Goal: Task Accomplishment & Management: Manage account settings

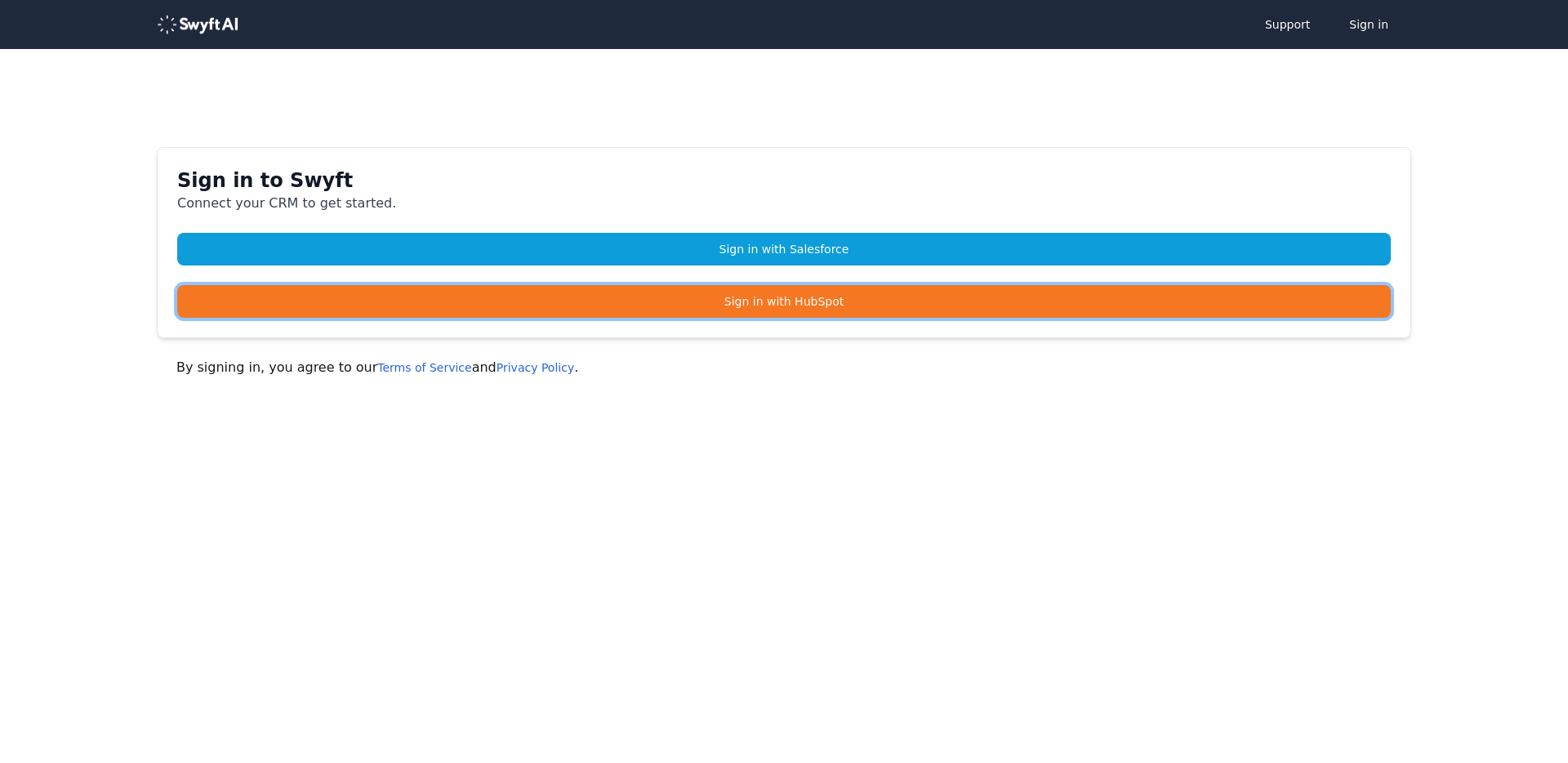
click at [789, 303] on link "Sign in with HubSpot" at bounding box center [784, 302] width 1213 height 33
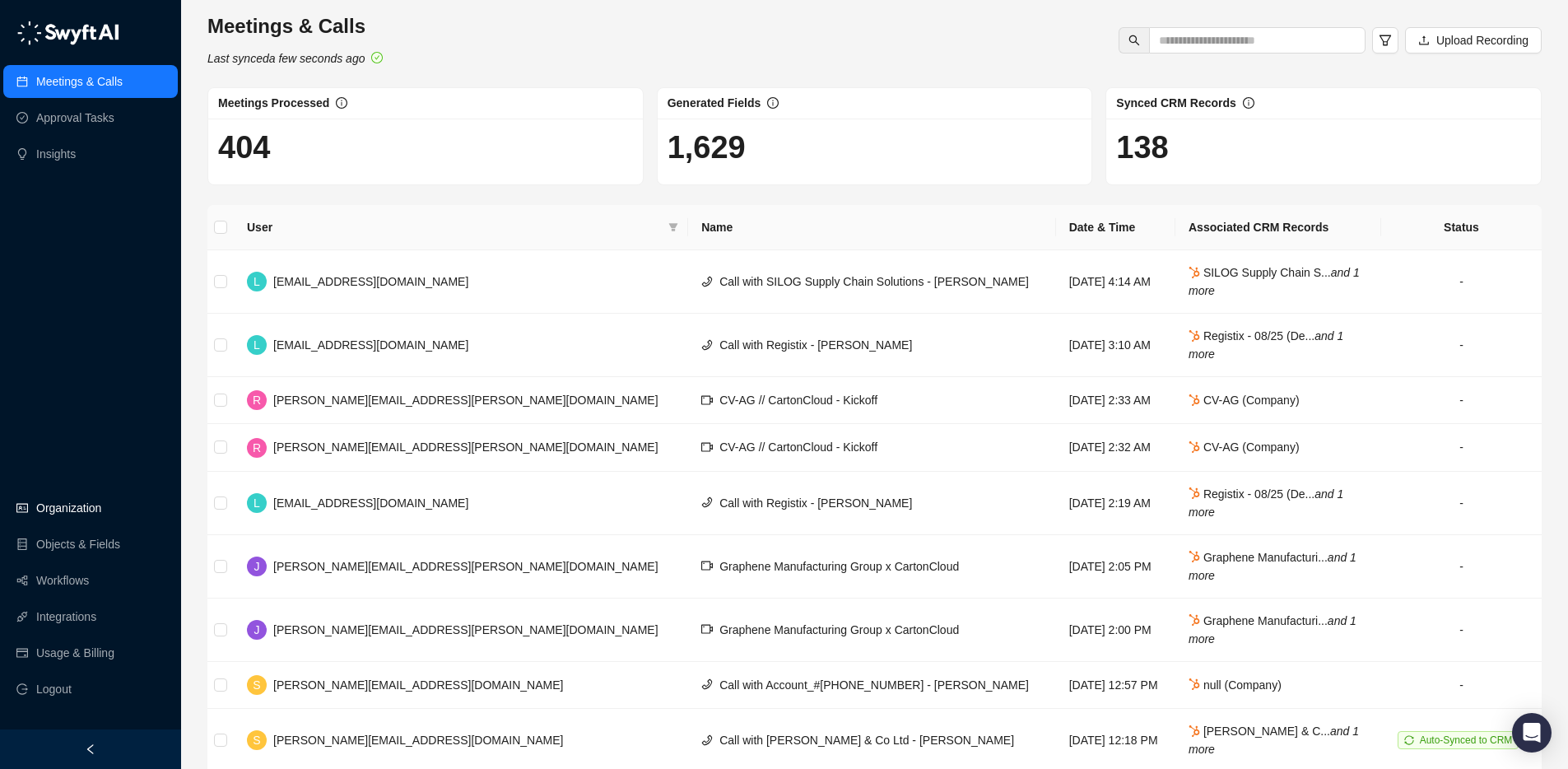
click at [67, 508] on link "Organization" at bounding box center [68, 508] width 65 height 33
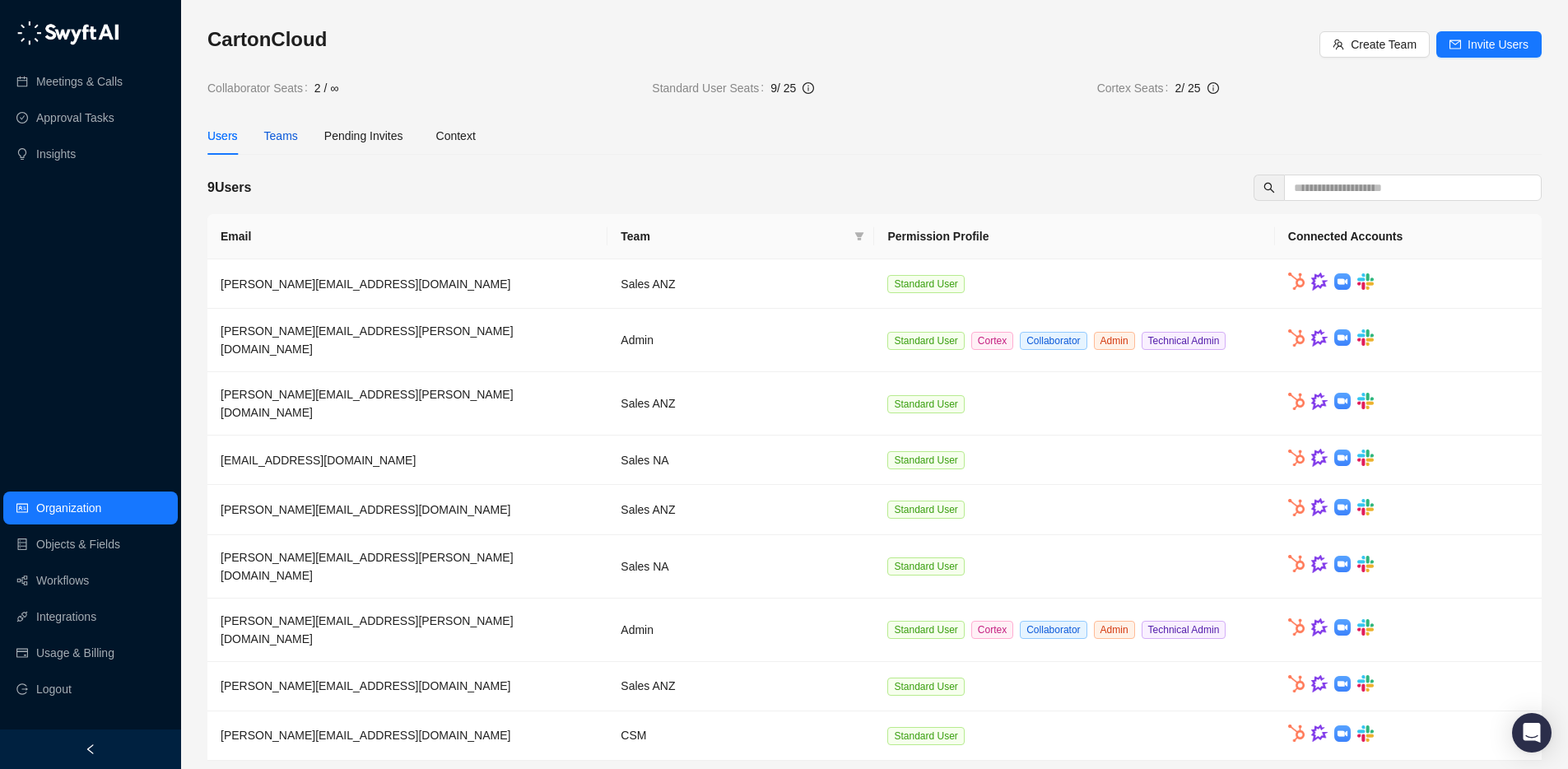
click at [280, 138] on div "Teams" at bounding box center [281, 136] width 34 height 18
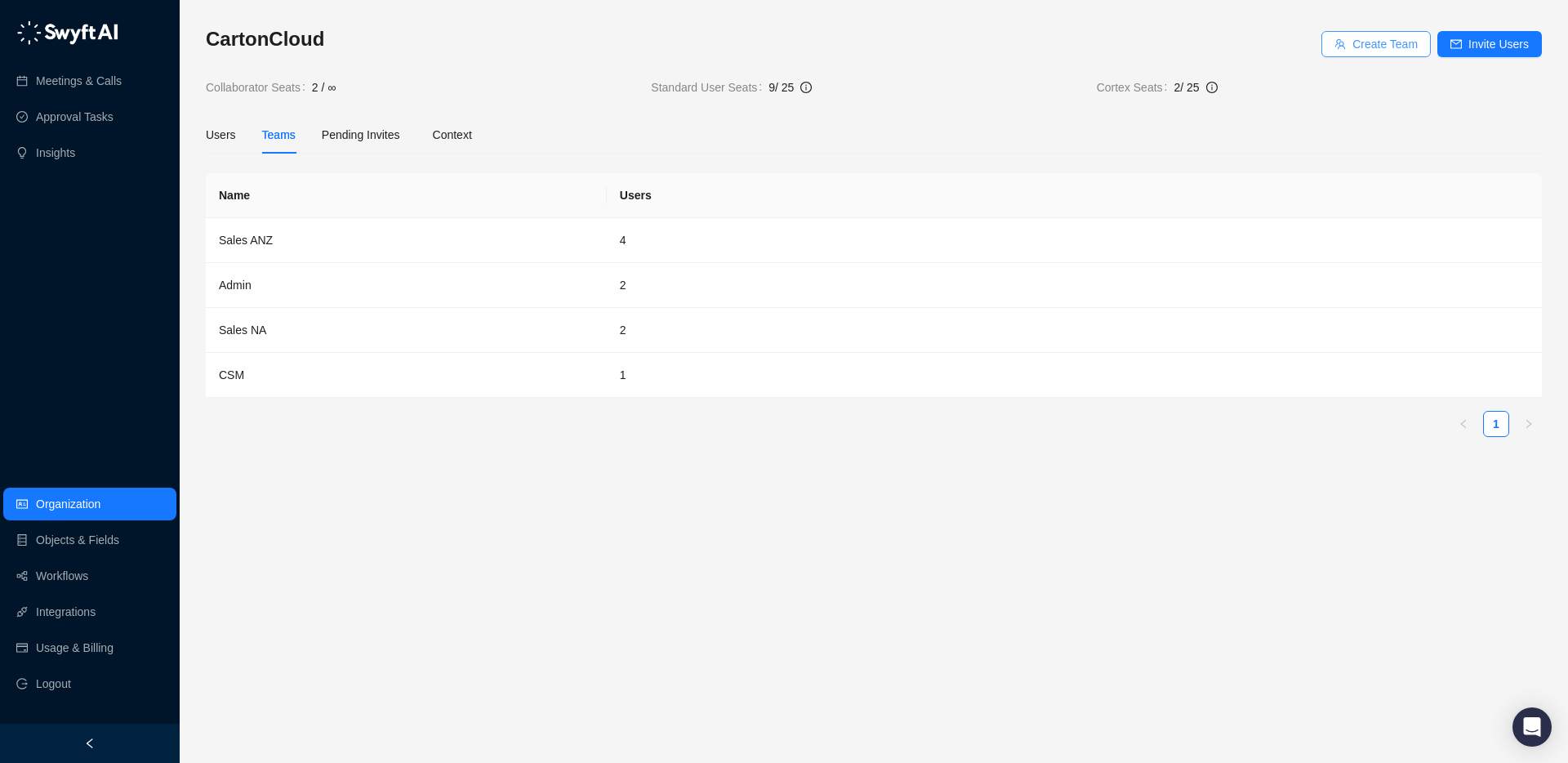
click at [1401, 40] on span "Create Team" at bounding box center [1385, 43] width 66 height 18
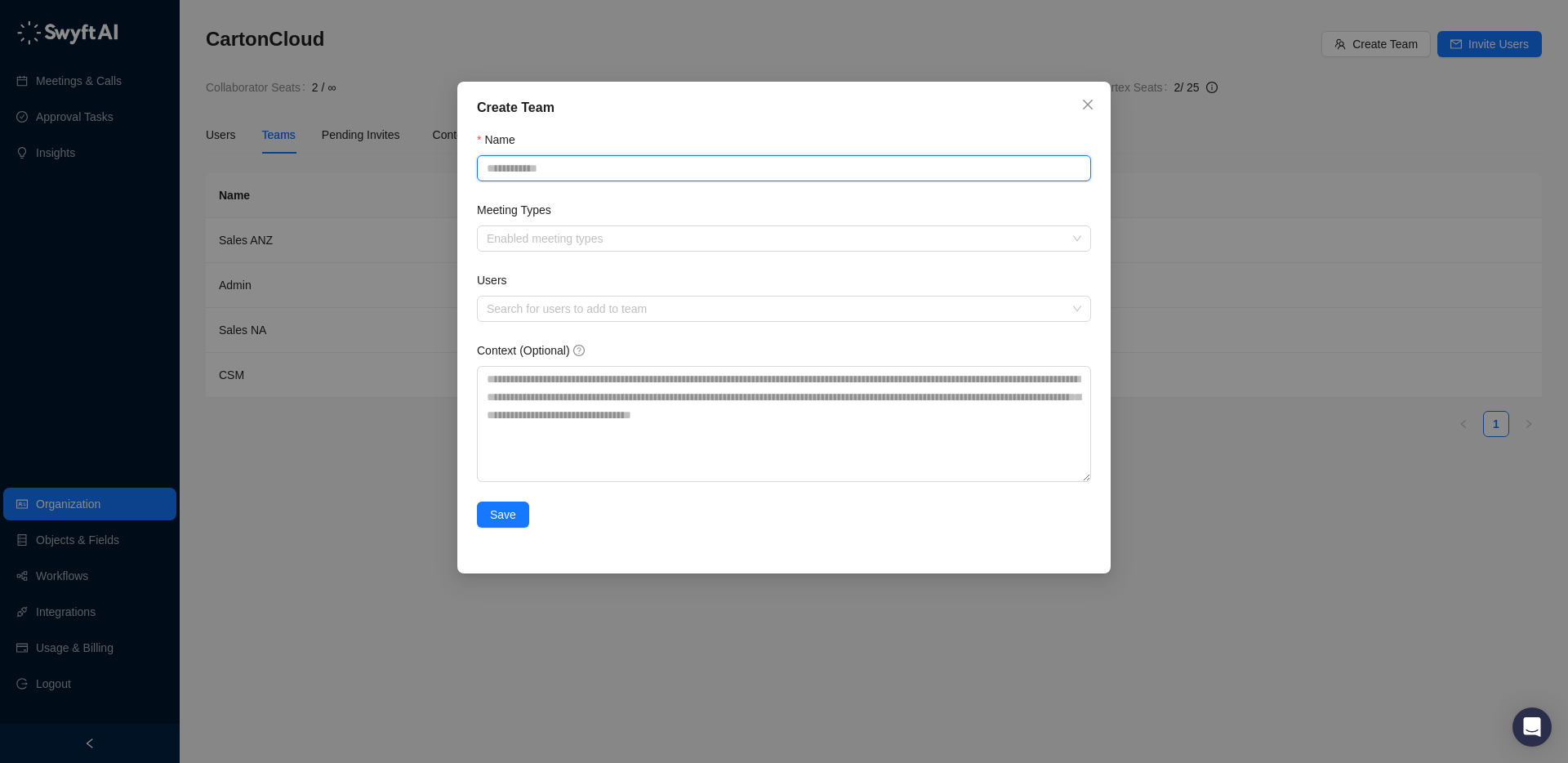
click at [575, 164] on input "Name" at bounding box center [784, 168] width 614 height 26
click at [486, 211] on label "Meeting Types" at bounding box center [519, 209] width 86 height 18
click at [487, 233] on input "Meeting Types" at bounding box center [488, 239] width 3 height 13
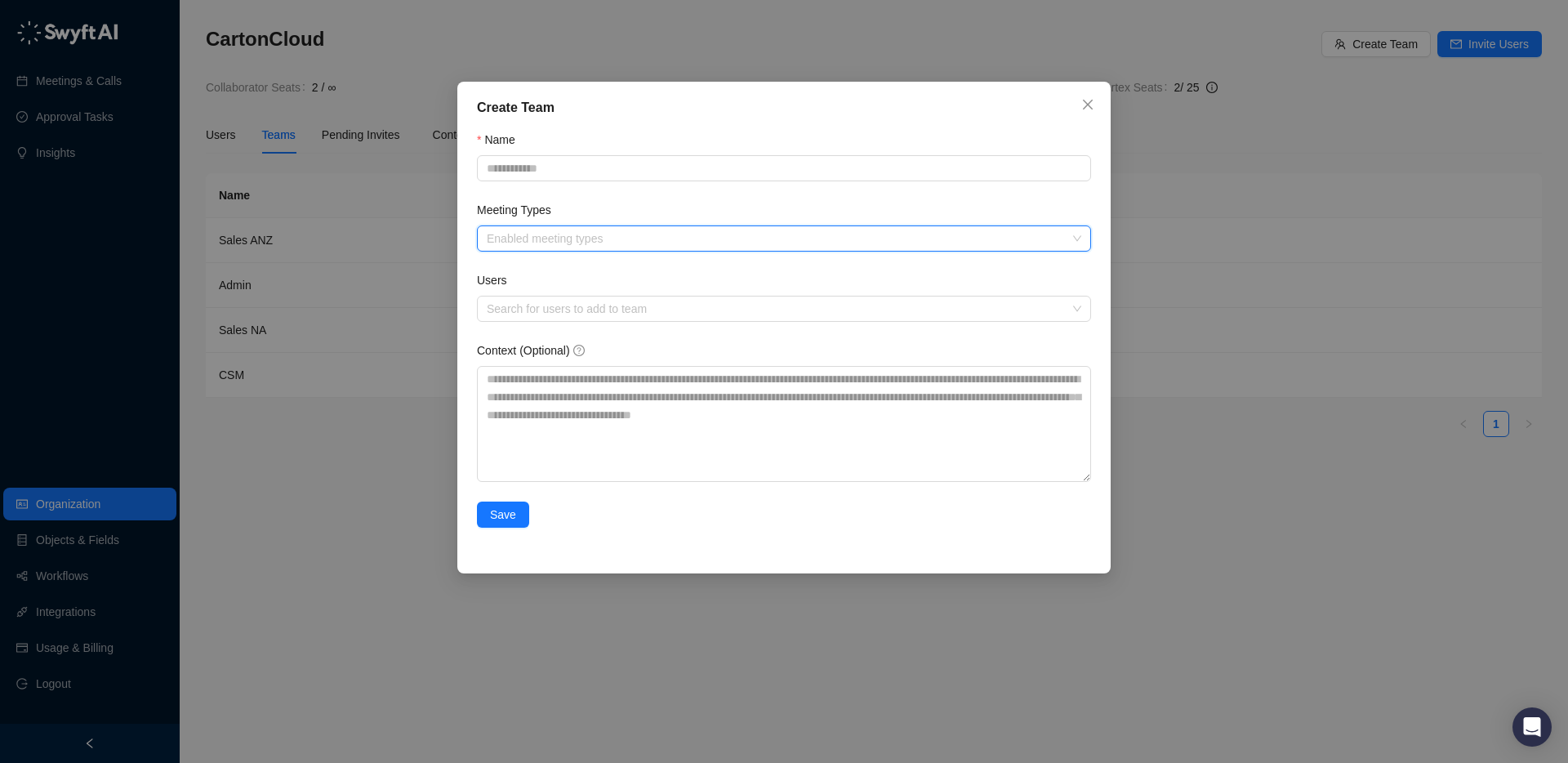
click at [530, 233] on div at bounding box center [775, 239] width 591 height 13
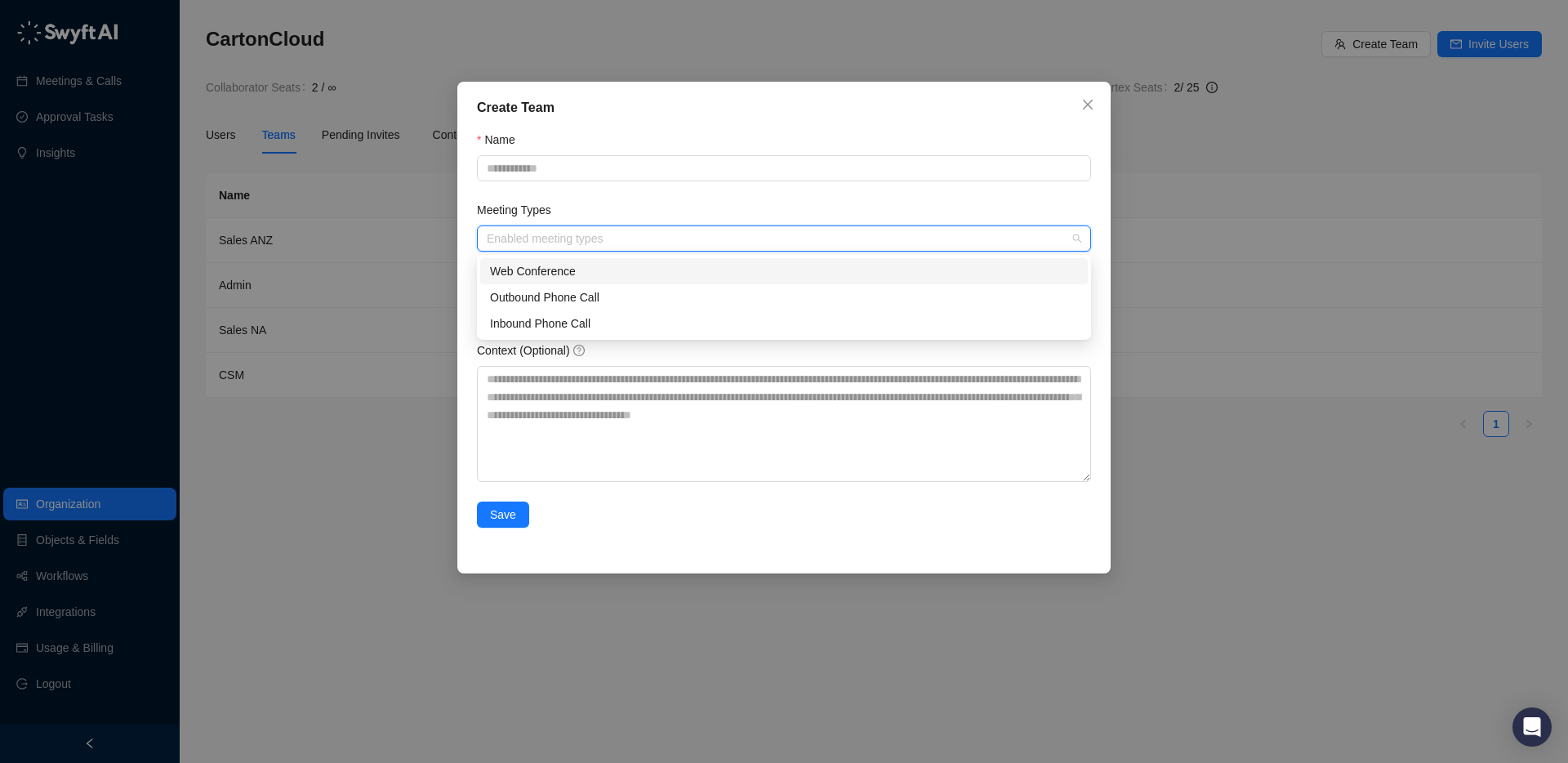
click at [536, 266] on div "Web Conference" at bounding box center [784, 271] width 588 height 18
click at [578, 197] on form "Name Meeting Types Web Conference Users Search for users to add to team Context…" at bounding box center [784, 339] width 614 height 416
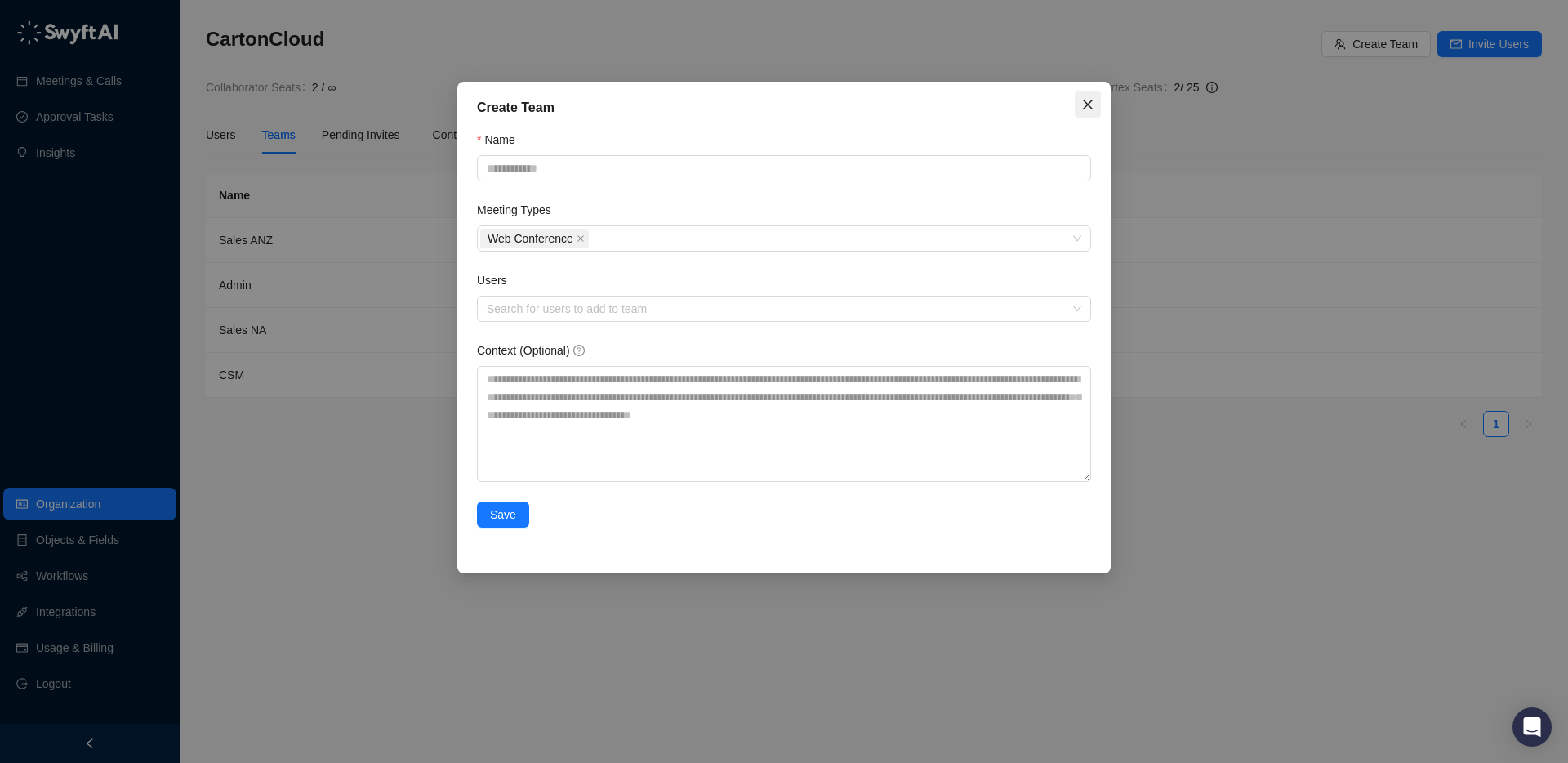
click at [1078, 98] on span "Close" at bounding box center [1087, 105] width 26 height 13
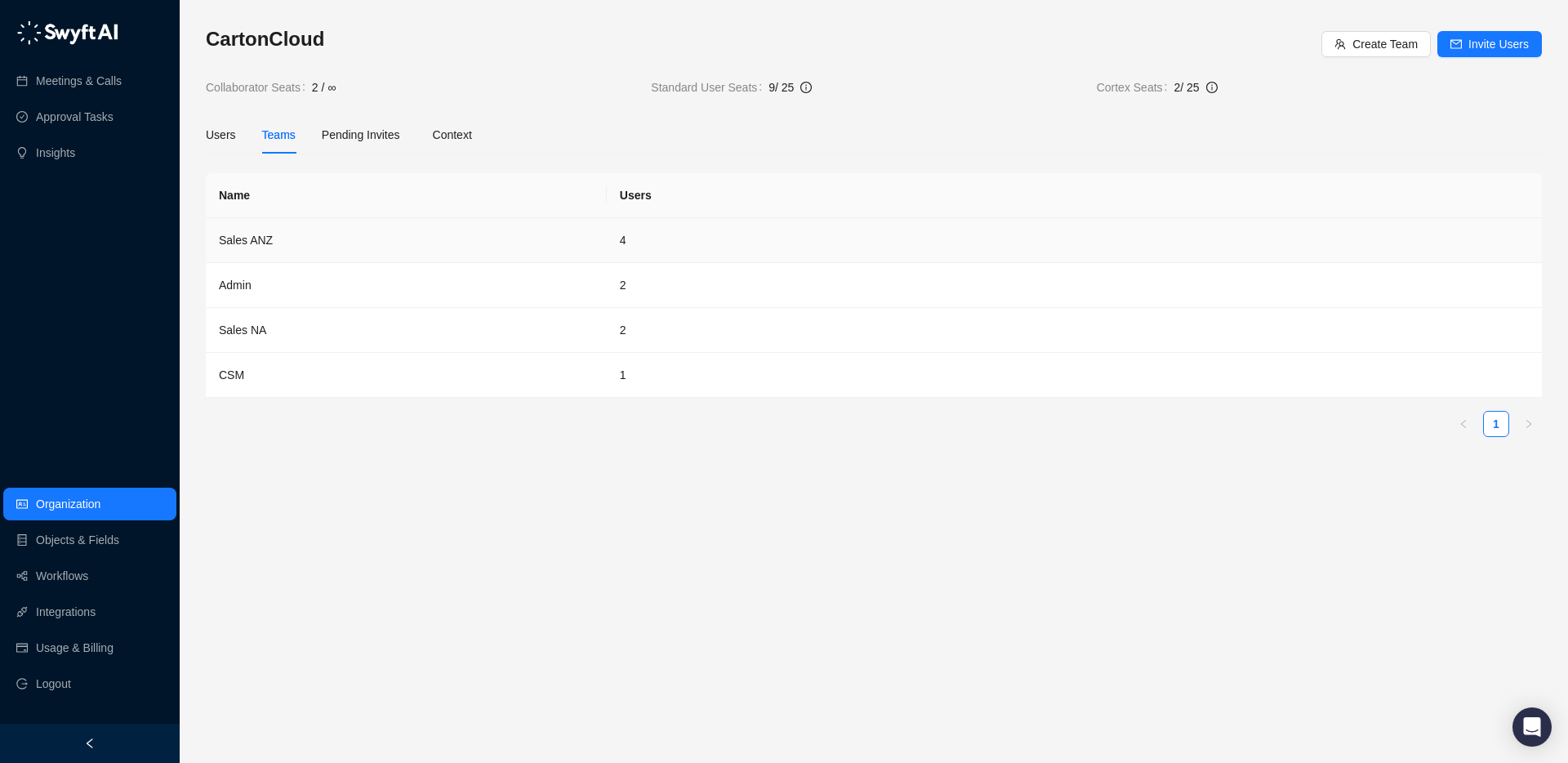
click at [254, 243] on td "Sales ANZ" at bounding box center [407, 240] width 401 height 45
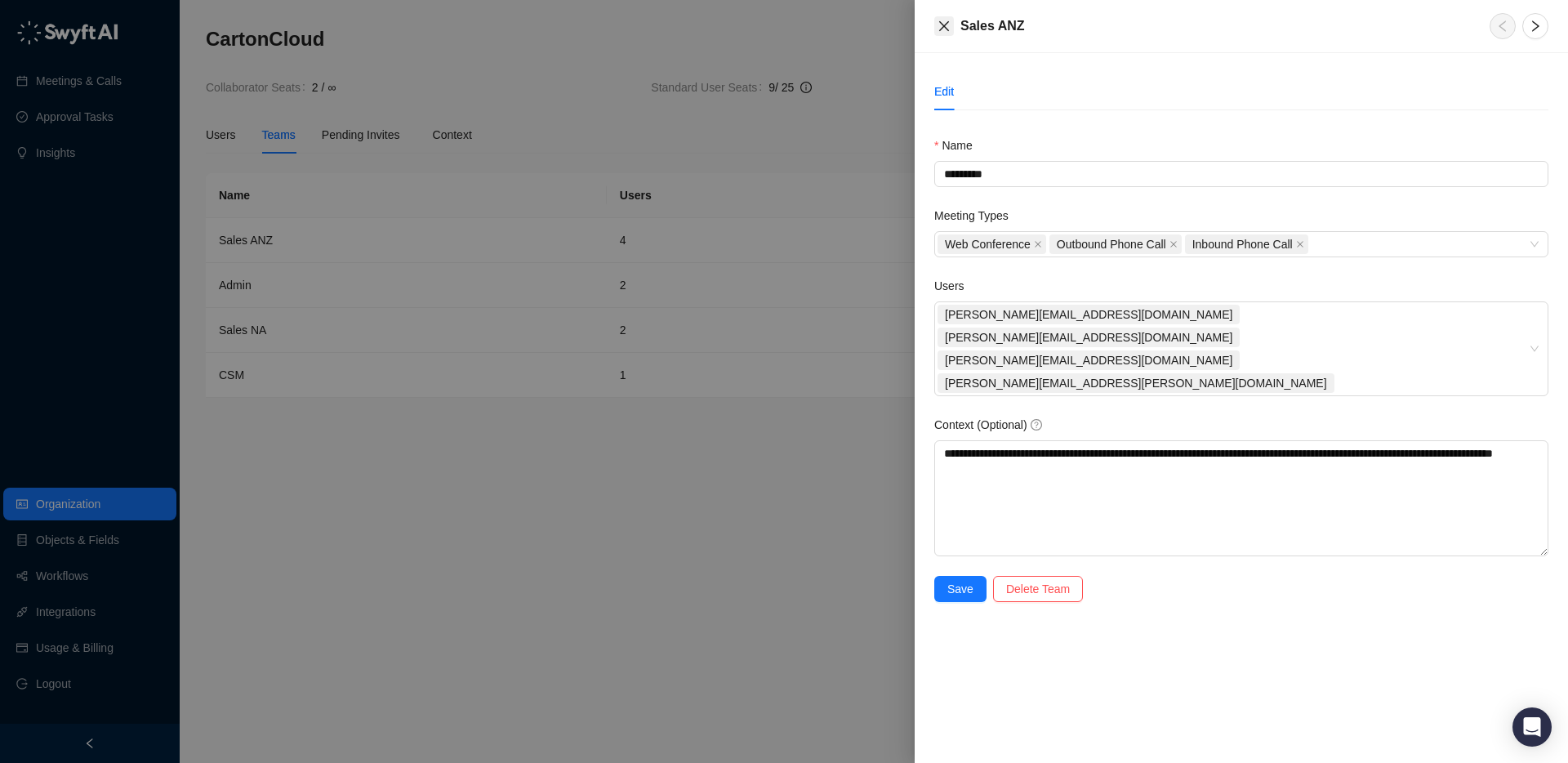
click at [944, 25] on icon "close" at bounding box center [944, 26] width 10 height 10
